Goal: Task Accomplishment & Management: Use online tool/utility

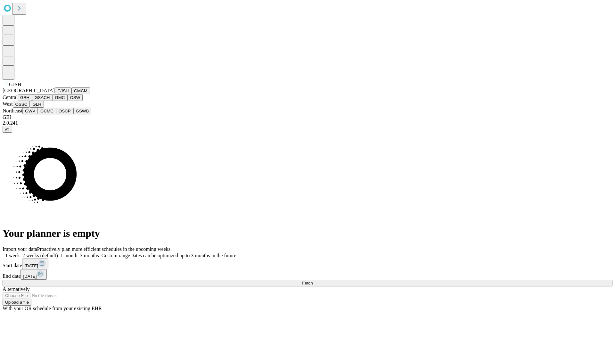
click at [55, 94] on button "GJSH" at bounding box center [63, 90] width 17 height 7
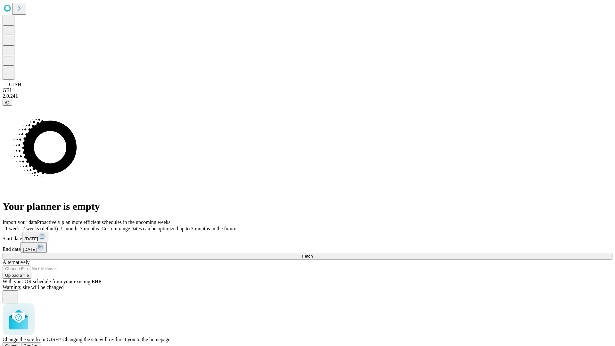
click at [39, 343] on span "Confirm" at bounding box center [31, 345] width 15 height 5
click at [58, 226] on label "2 weeks (default)" at bounding box center [39, 228] width 38 height 5
click at [313, 254] on span "Fetch" at bounding box center [307, 256] width 11 height 5
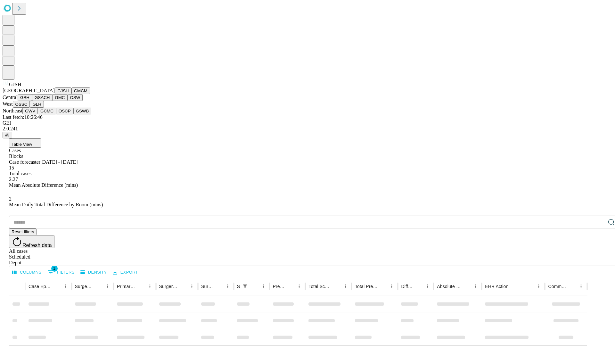
click at [71, 94] on button "GMCM" at bounding box center [80, 90] width 19 height 7
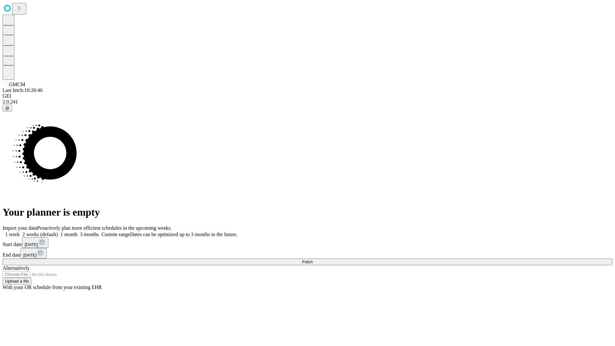
click at [58, 232] on label "2 weeks (default)" at bounding box center [39, 234] width 38 height 5
click at [313, 259] on span "Fetch" at bounding box center [307, 261] width 11 height 5
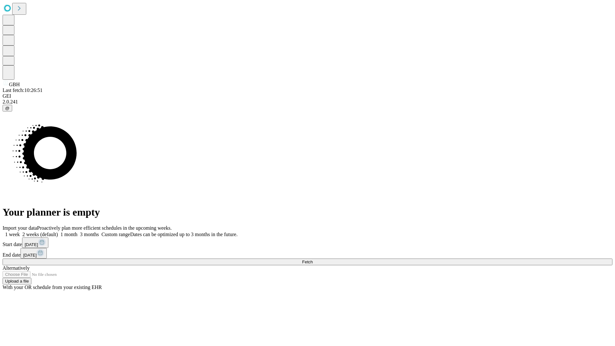
click at [58, 232] on label "2 weeks (default)" at bounding box center [39, 234] width 38 height 5
click at [313, 259] on span "Fetch" at bounding box center [307, 261] width 11 height 5
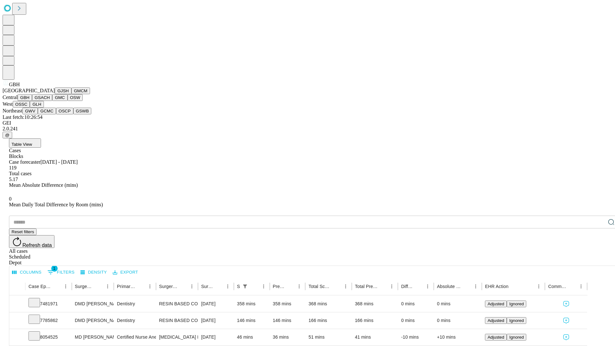
click at [50, 101] on button "GSACH" at bounding box center [42, 97] width 20 height 7
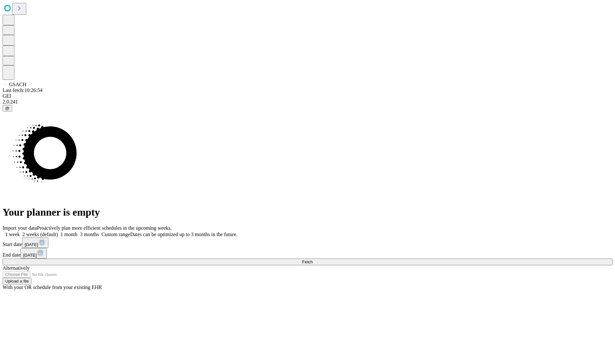
click at [58, 232] on label "2 weeks (default)" at bounding box center [39, 234] width 38 height 5
click at [313, 259] on span "Fetch" at bounding box center [307, 261] width 11 height 5
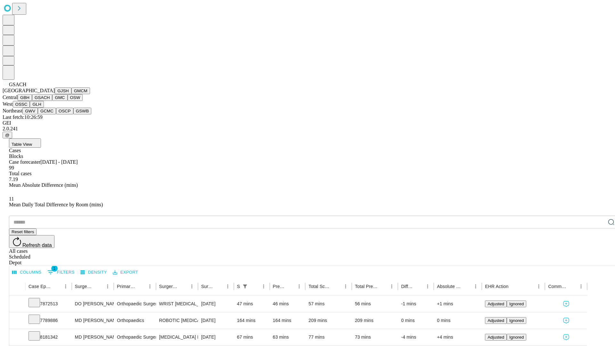
click at [52, 101] on button "GMC" at bounding box center [59, 97] width 15 height 7
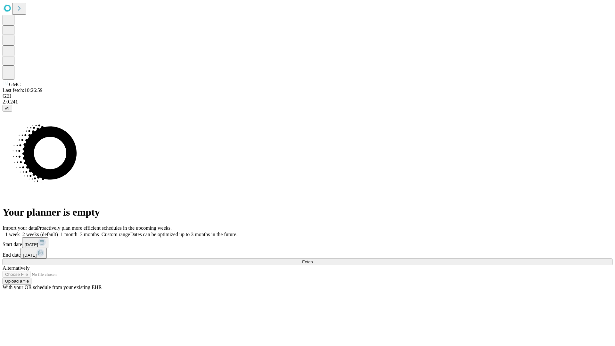
click at [58, 232] on label "2 weeks (default)" at bounding box center [39, 234] width 38 height 5
click at [313, 259] on span "Fetch" at bounding box center [307, 261] width 11 height 5
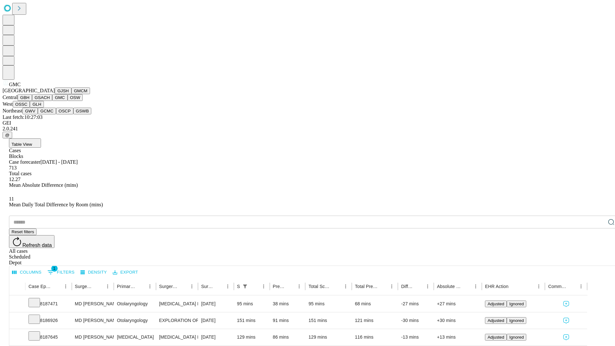
click at [68, 101] on button "OSW" at bounding box center [75, 97] width 15 height 7
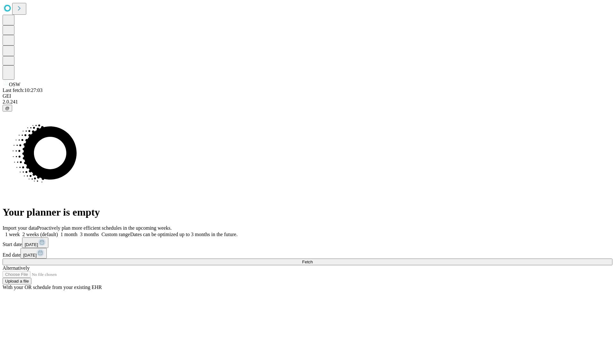
click at [313, 259] on span "Fetch" at bounding box center [307, 261] width 11 height 5
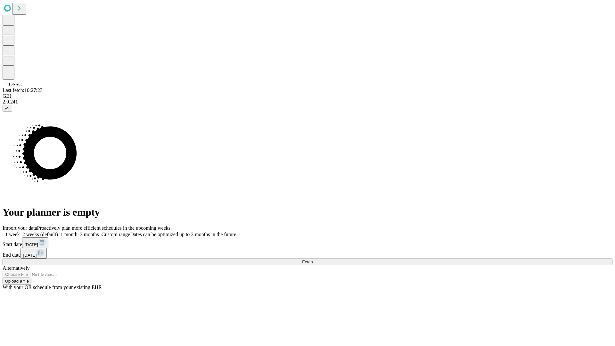
click at [313, 259] on span "Fetch" at bounding box center [307, 261] width 11 height 5
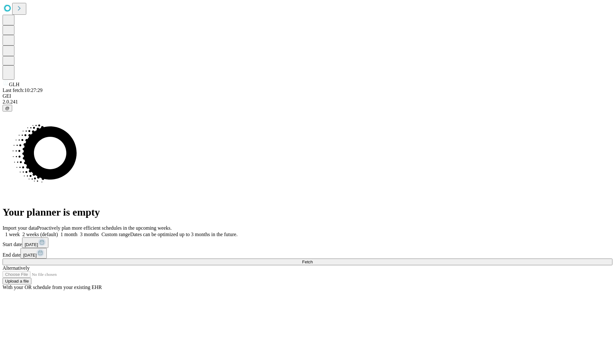
click at [58, 232] on label "2 weeks (default)" at bounding box center [39, 234] width 38 height 5
click at [313, 259] on span "Fetch" at bounding box center [307, 261] width 11 height 5
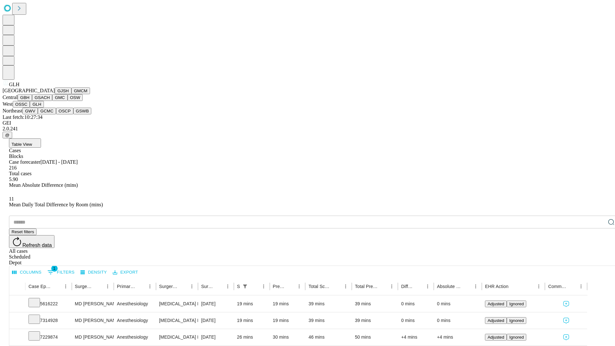
click at [38, 114] on button "GWV" at bounding box center [29, 111] width 15 height 7
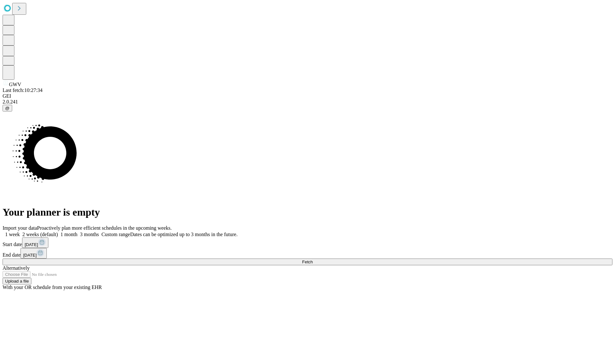
click at [58, 232] on label "2 weeks (default)" at bounding box center [39, 234] width 38 height 5
click at [313, 259] on span "Fetch" at bounding box center [307, 261] width 11 height 5
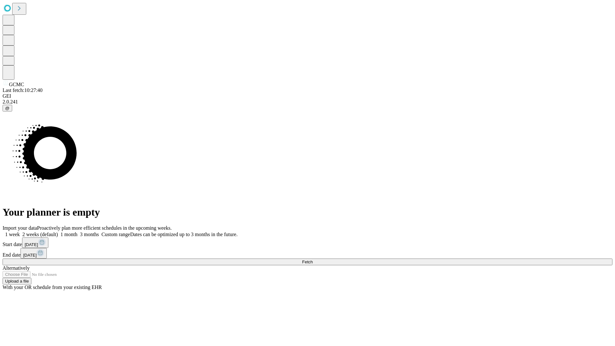
click at [58, 232] on label "2 weeks (default)" at bounding box center [39, 234] width 38 height 5
click at [313, 259] on span "Fetch" at bounding box center [307, 261] width 11 height 5
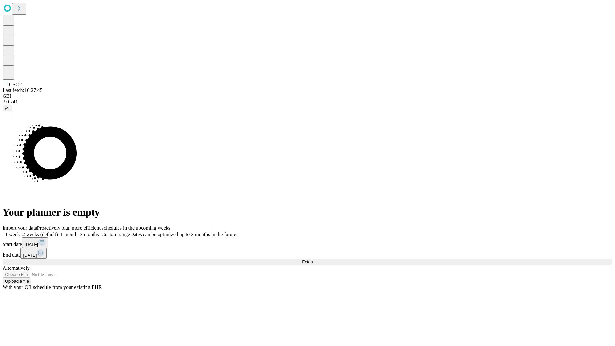
click at [58, 232] on label "2 weeks (default)" at bounding box center [39, 234] width 38 height 5
click at [313, 259] on span "Fetch" at bounding box center [307, 261] width 11 height 5
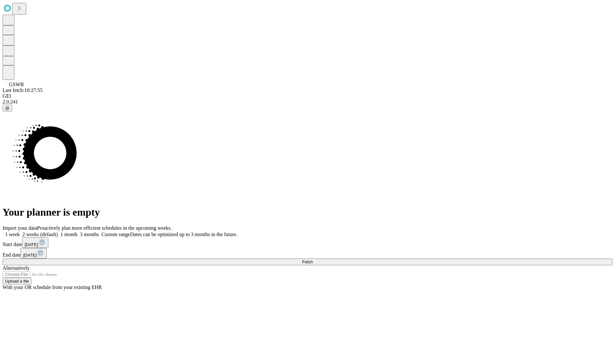
click at [313, 259] on span "Fetch" at bounding box center [307, 261] width 11 height 5
